Goal: Information Seeking & Learning: Learn about a topic

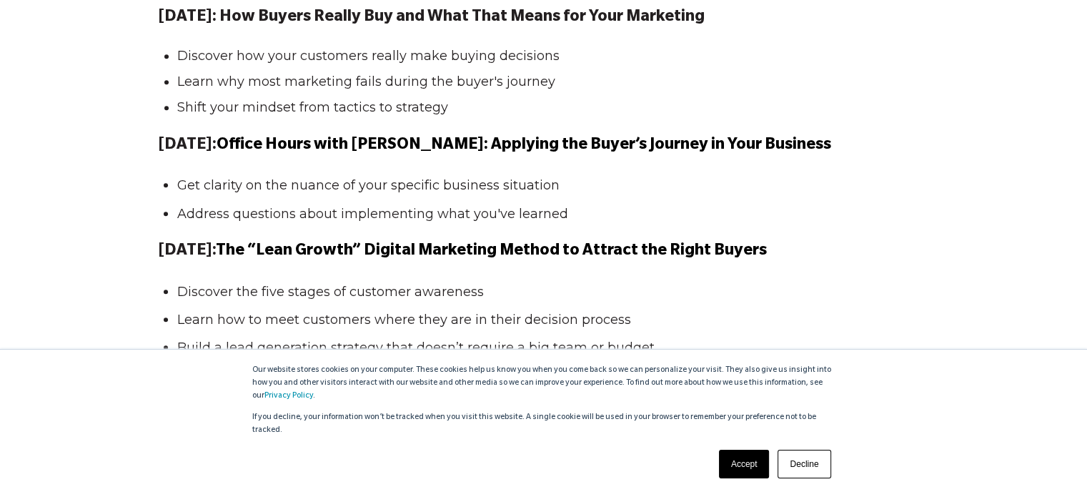
scroll to position [1518, 0]
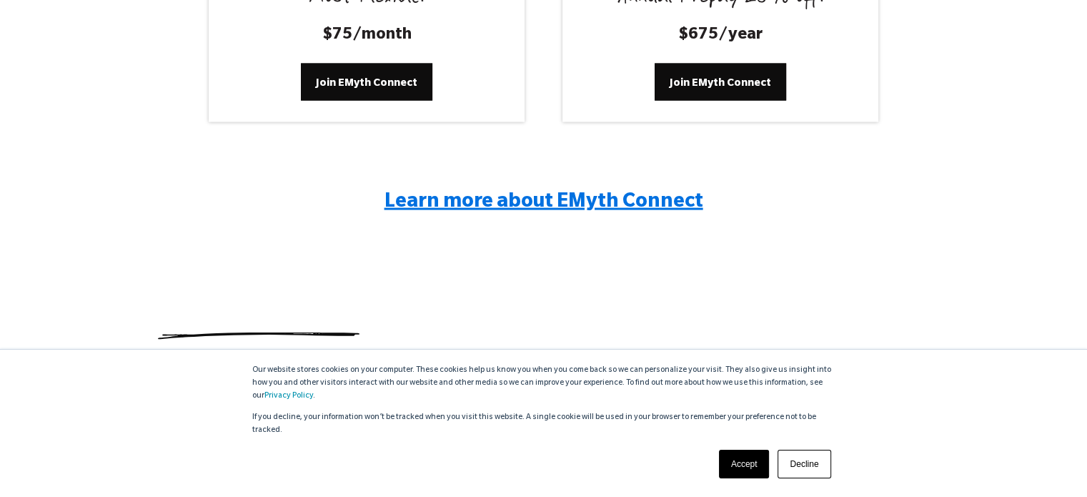
scroll to position [2832, 0]
click at [503, 206] on span "Learn more about EMyth Connect" at bounding box center [544, 203] width 319 height 21
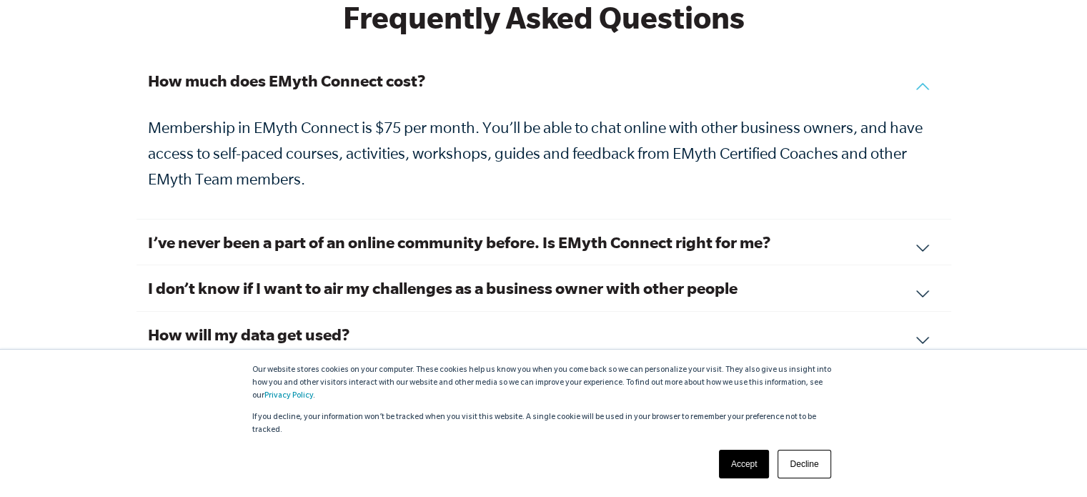
scroll to position [4873, 0]
click at [480, 232] on h3 "I’ve never been a part of an online community before. Is EMyth Connect right fo…" at bounding box center [544, 243] width 792 height 22
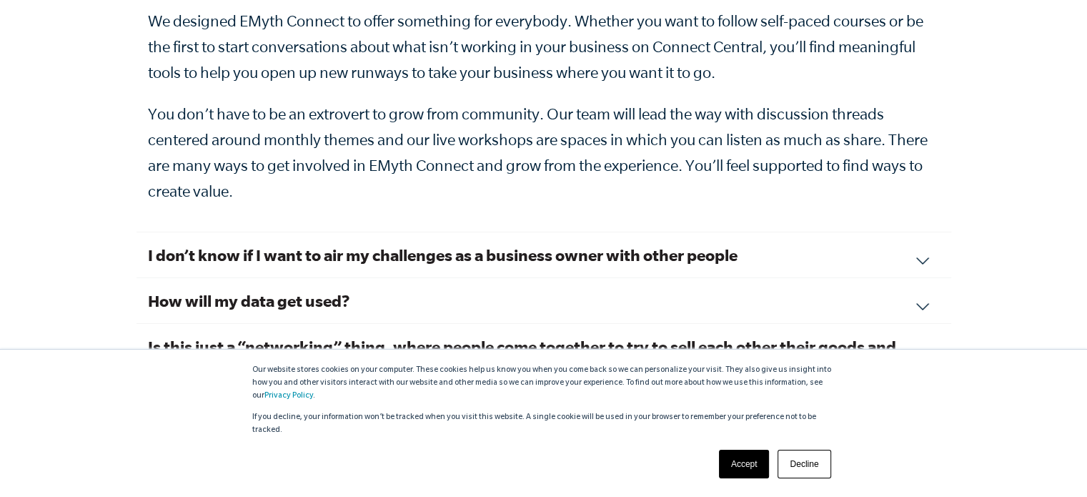
scroll to position [5081, 0]
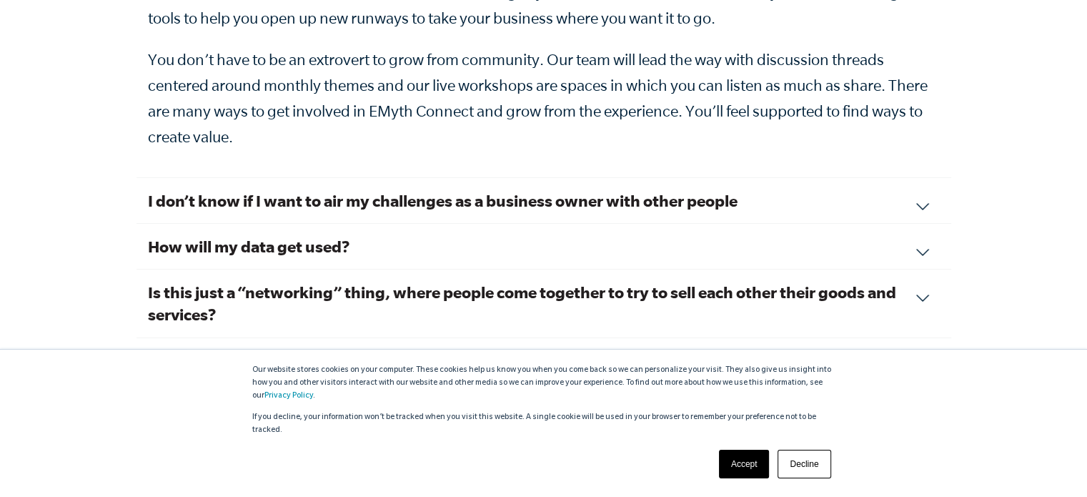
click at [472, 189] on h3 "I don’t know if I want to air my challenges as a business owner with other peop…" at bounding box center [544, 200] width 792 height 22
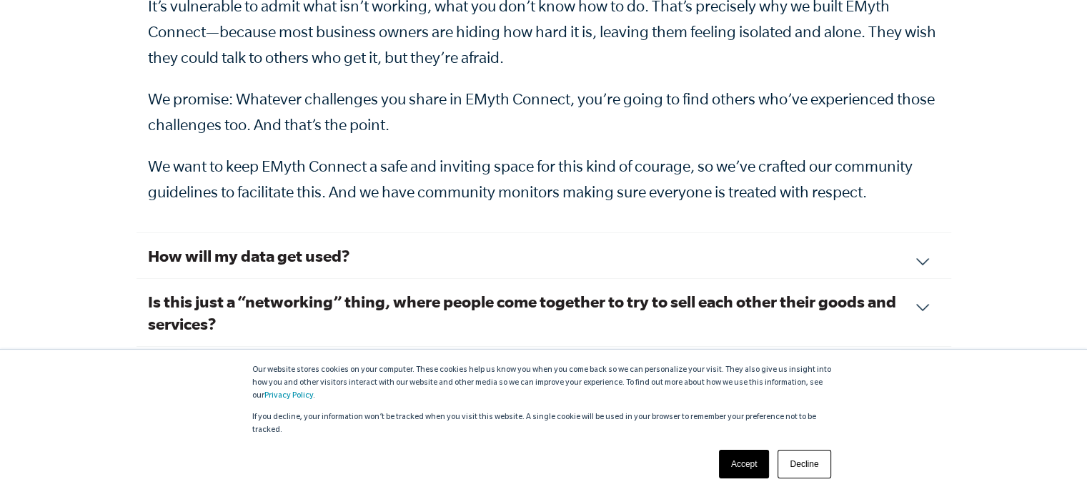
scroll to position [5183, 0]
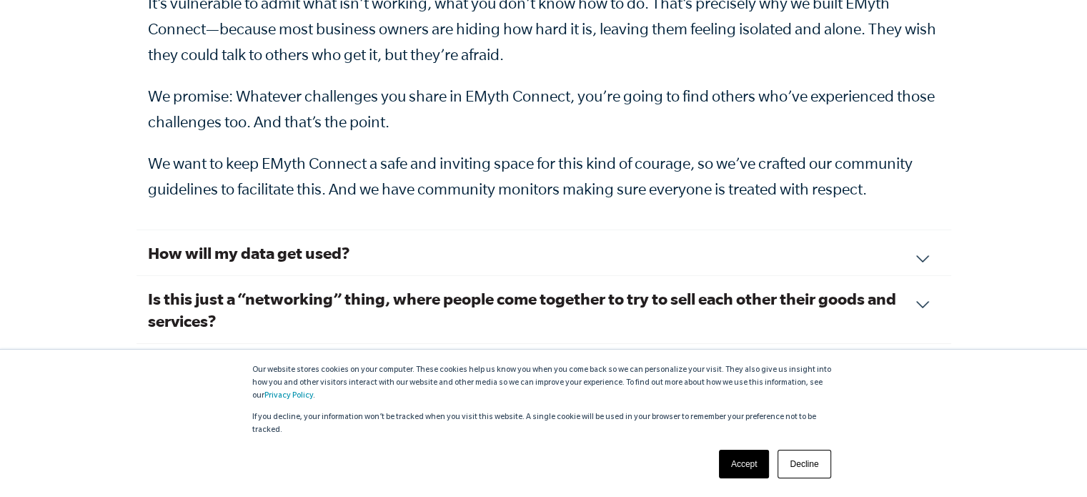
click at [372, 242] on h3 "How will my data get used?" at bounding box center [544, 253] width 792 height 22
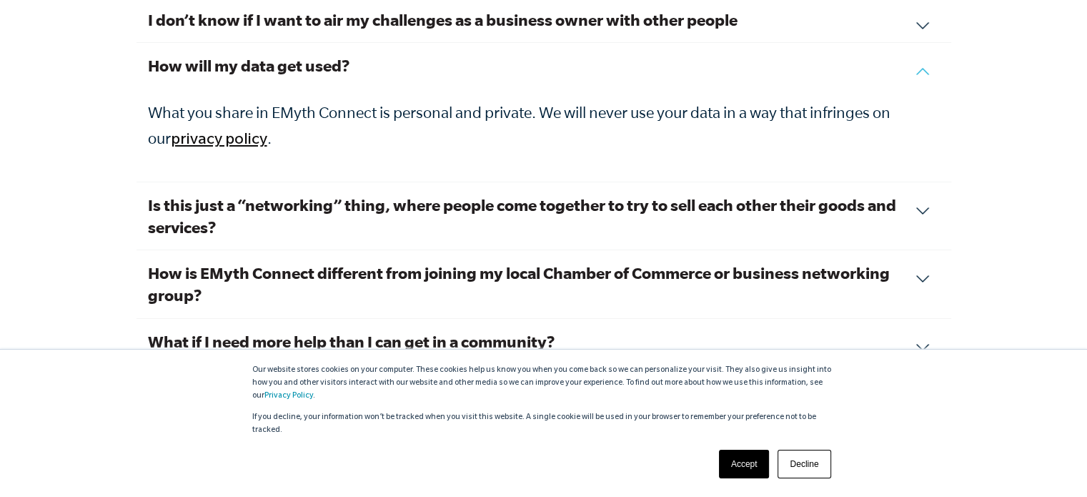
scroll to position [5028, 0]
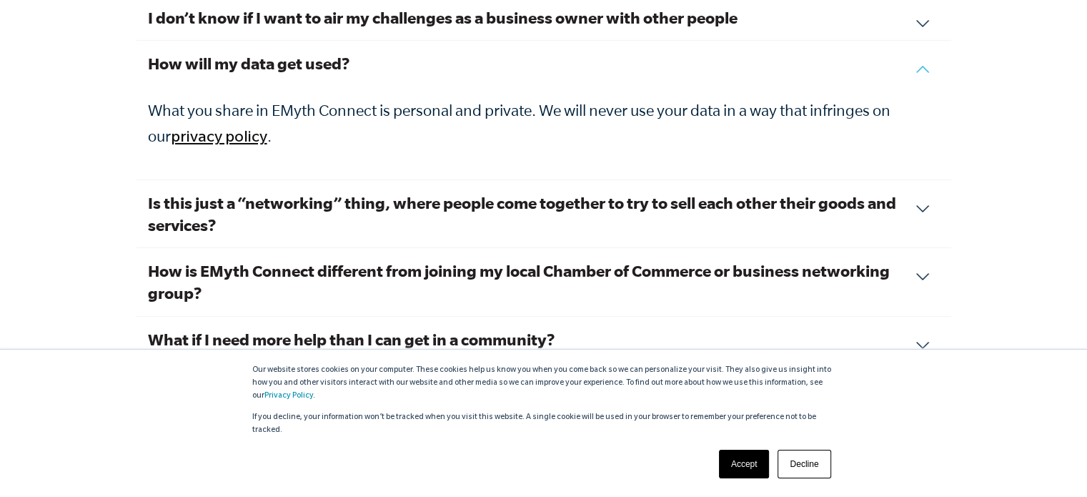
click at [353, 192] on h3 "Is this just a “networking” thing, where people come together to try to sell ea…" at bounding box center [544, 214] width 792 height 44
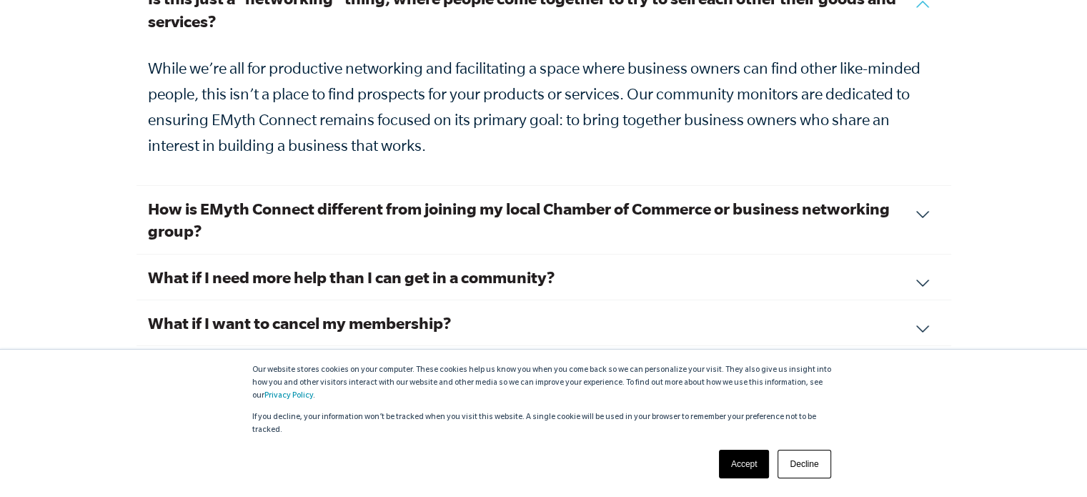
scroll to position [5141, 0]
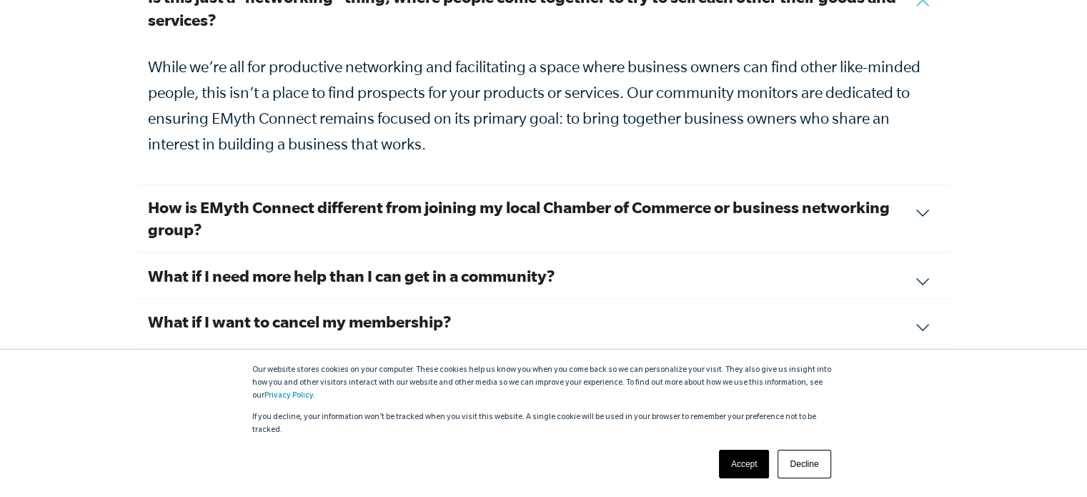
click at [475, 196] on h3 "How is EMyth Connect different from joining my local Chamber of Commerce or bus…" at bounding box center [544, 218] width 792 height 44
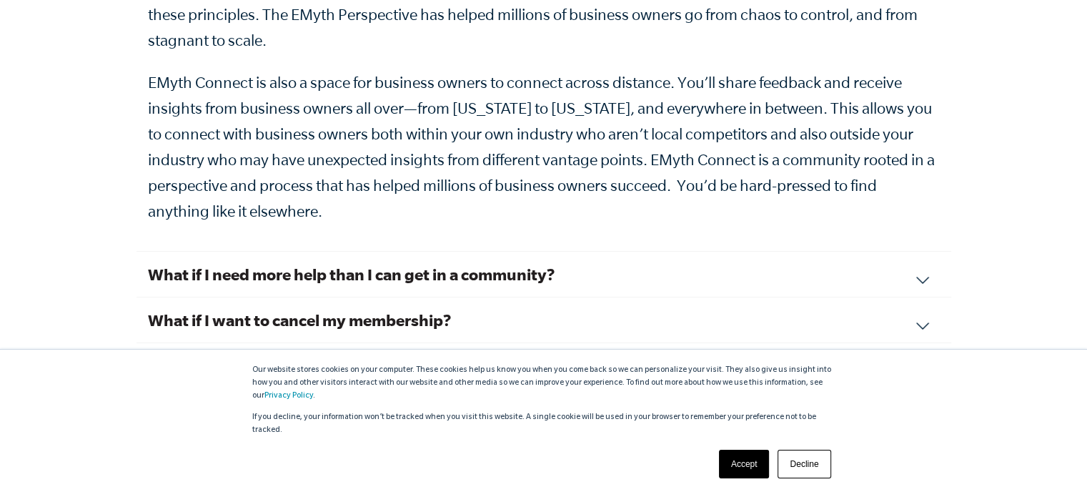
scroll to position [5369, 0]
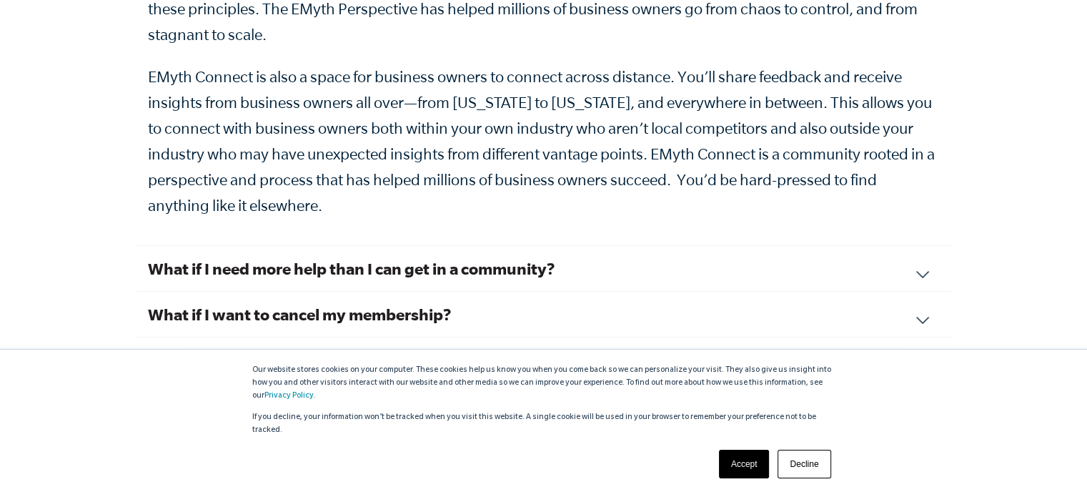
click at [444, 257] on h3 "What if I need more help than I can get in a community?" at bounding box center [544, 268] width 792 height 22
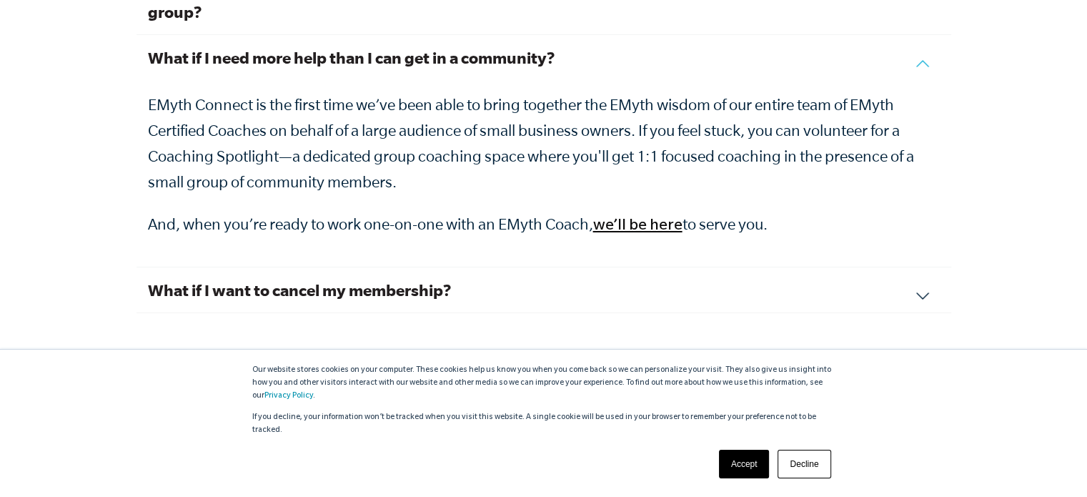
scroll to position [5218, 0]
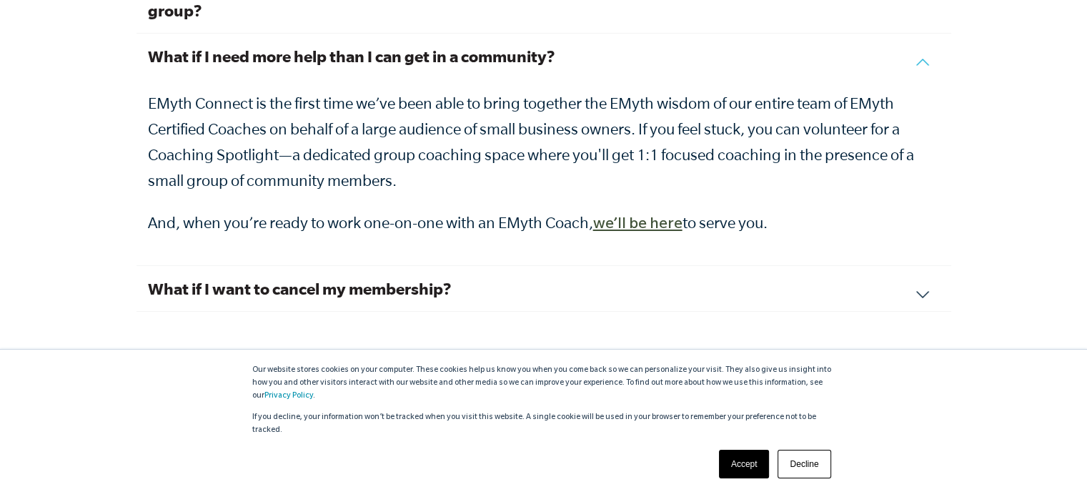
click at [626, 217] on link "we’ll be here" at bounding box center [637, 225] width 89 height 17
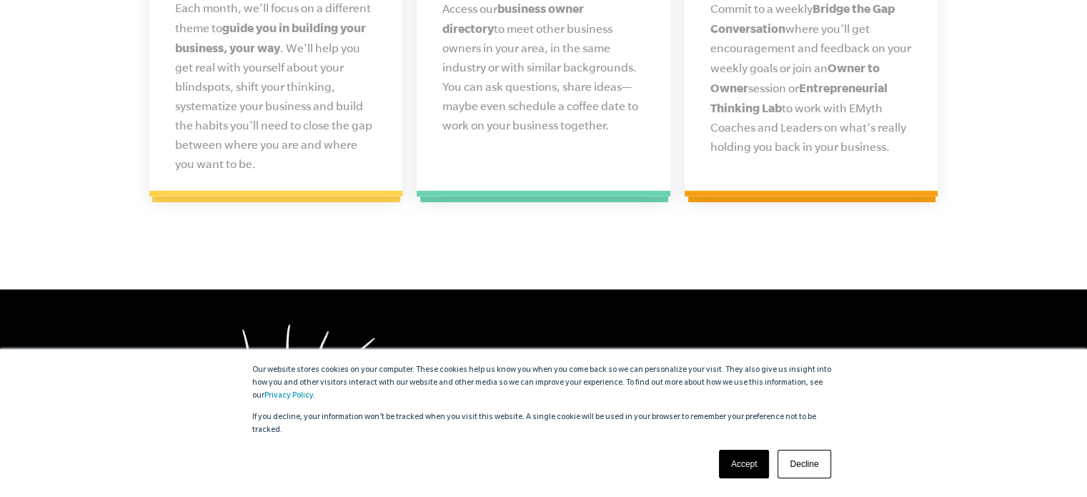
scroll to position [3827, 0]
